Goal: Navigation & Orientation: Find specific page/section

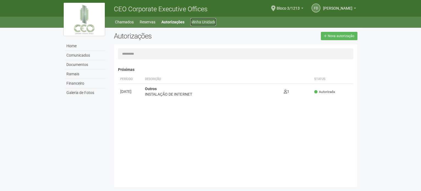
click at [200, 21] on link "Minha Unidade" at bounding box center [203, 22] width 26 height 8
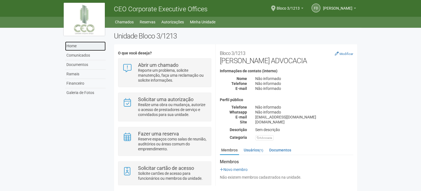
click at [71, 46] on link "Home" at bounding box center [85, 45] width 41 height 9
